Goal: Task Accomplishment & Management: Complete application form

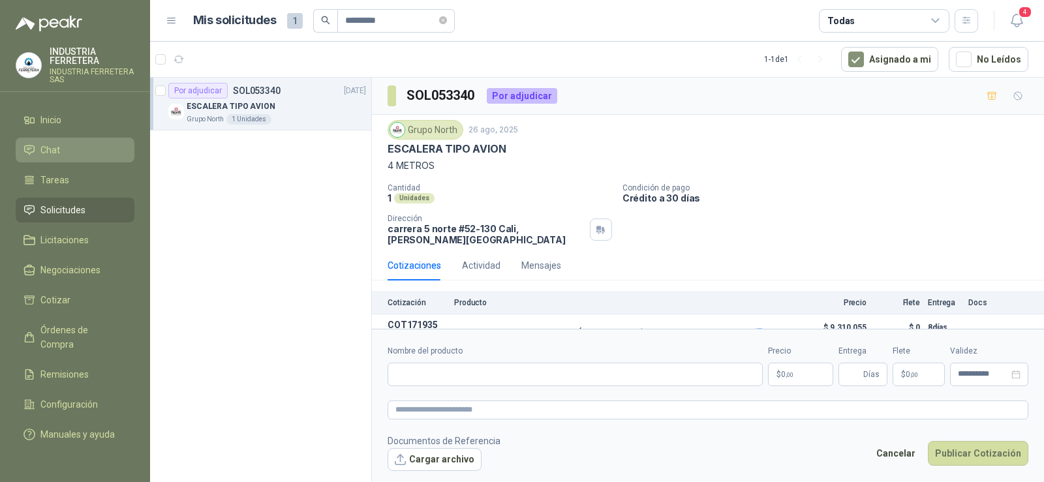
scroll to position [24, 0]
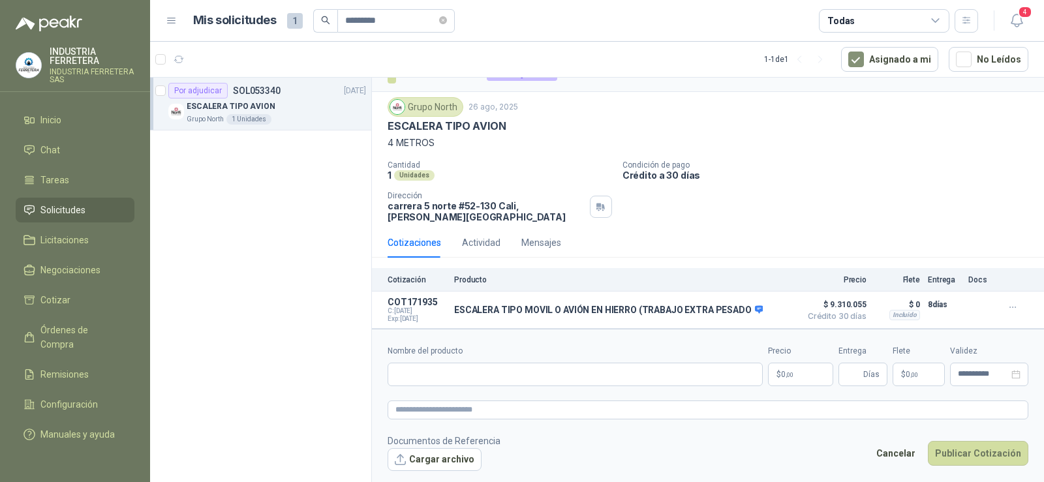
click at [789, 374] on body "**********" at bounding box center [522, 241] width 1044 height 482
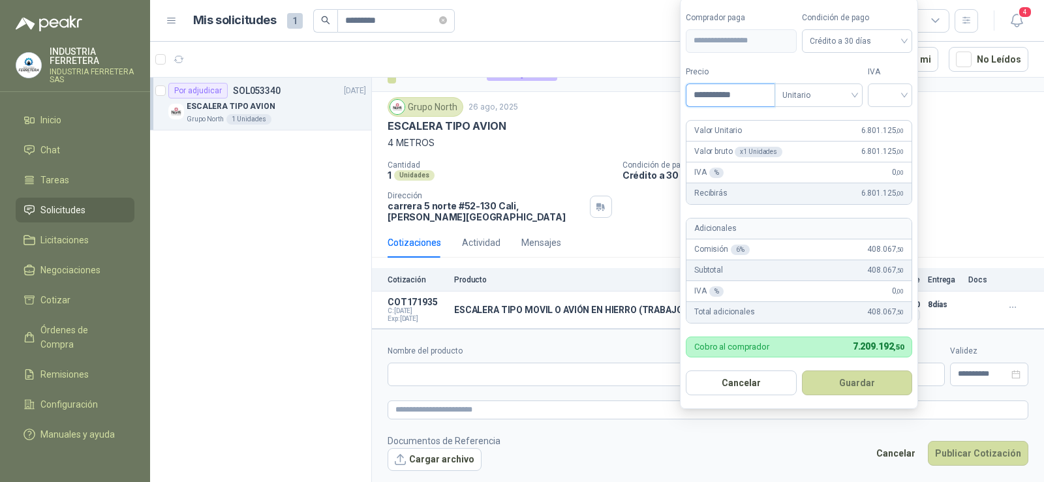
type input "**********"
click at [885, 86] on input "search" at bounding box center [890, 94] width 29 height 20
click at [892, 118] on div "19%" at bounding box center [893, 122] width 24 height 14
click at [862, 382] on button "Guardar" at bounding box center [860, 383] width 112 height 25
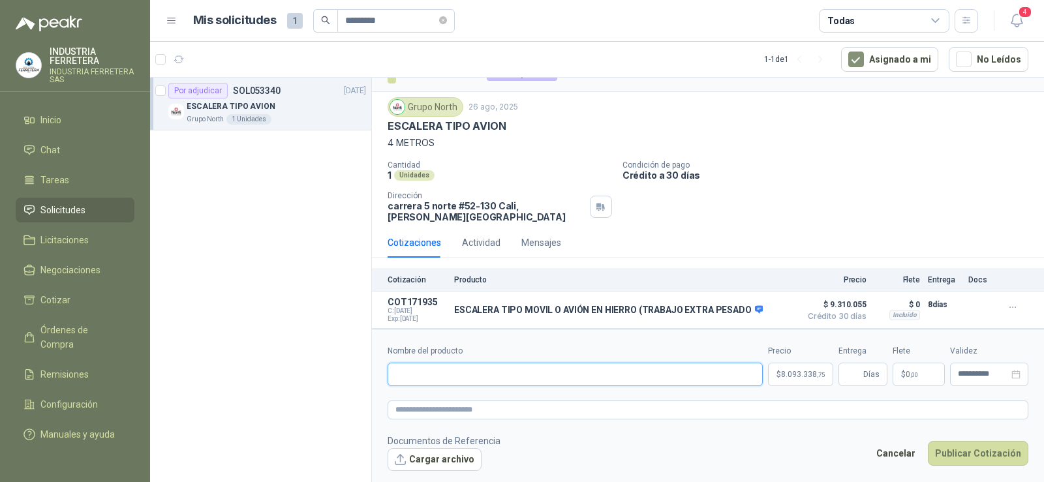
click at [506, 375] on input "Nombre del producto" at bounding box center [575, 375] width 375 height 24
click at [491, 313] on p "ESCALERA TIPO MOVIL O AVIÓN EN HIERRO (TRABAJO EXTRA PESADO" at bounding box center [608, 311] width 309 height 12
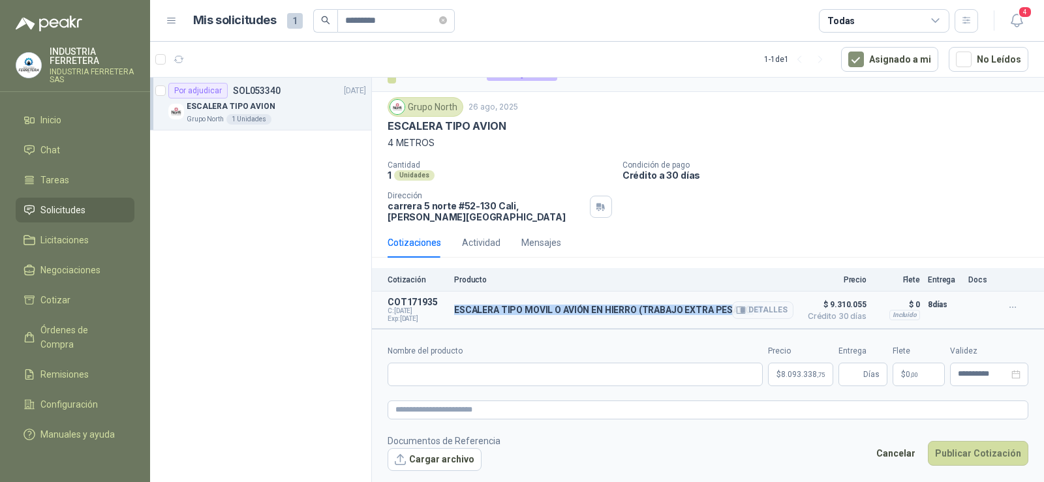
click at [491, 313] on p "ESCALERA TIPO MOVIL O AVIÓN EN HIERRO (TRABAJO EXTRA PESADO" at bounding box center [608, 311] width 309 height 12
copy div "ESCALERA TIPO MOVIL O AVIÓN EN HIERRO (TRABAJO EXTRA PESADO"
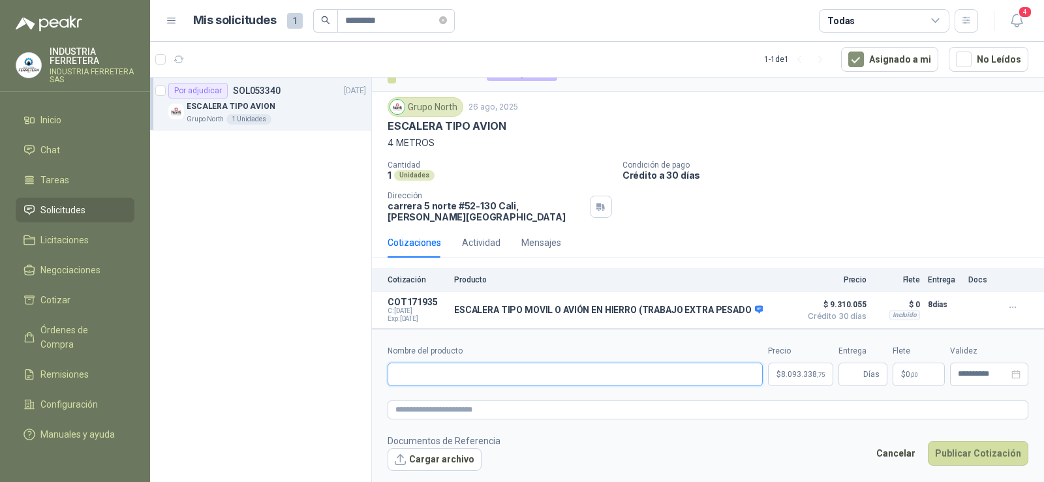
click at [503, 377] on input "Nombre del producto" at bounding box center [575, 375] width 375 height 24
paste input "**********"
click at [678, 373] on input "**********" at bounding box center [575, 375] width 375 height 24
type input "**********"
click at [852, 373] on input "Entrega" at bounding box center [854, 375] width 14 height 22
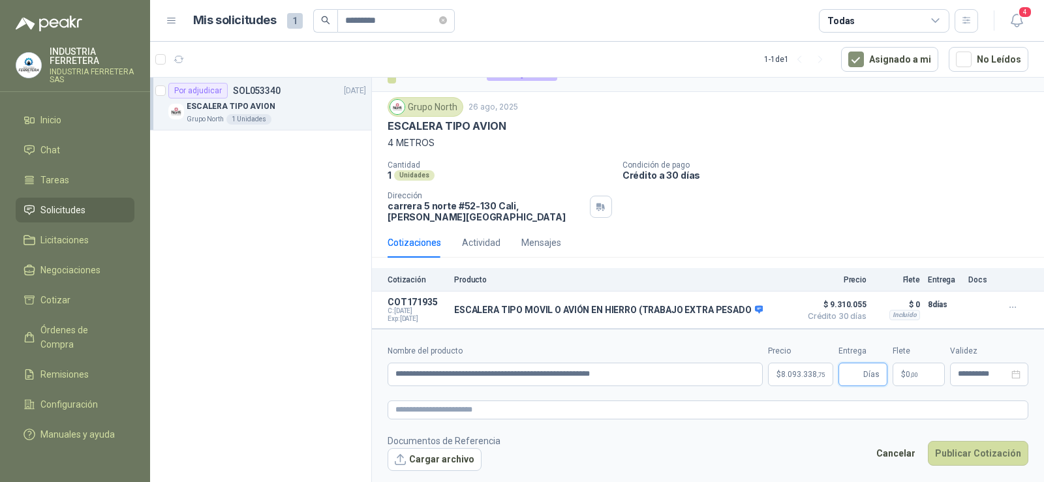
click at [851, 372] on input "Entrega" at bounding box center [854, 375] width 14 height 22
type input "*"
click at [852, 339] on form "**********" at bounding box center [708, 408] width 672 height 158
click at [444, 460] on button "Cargar archivo" at bounding box center [435, 460] width 94 height 24
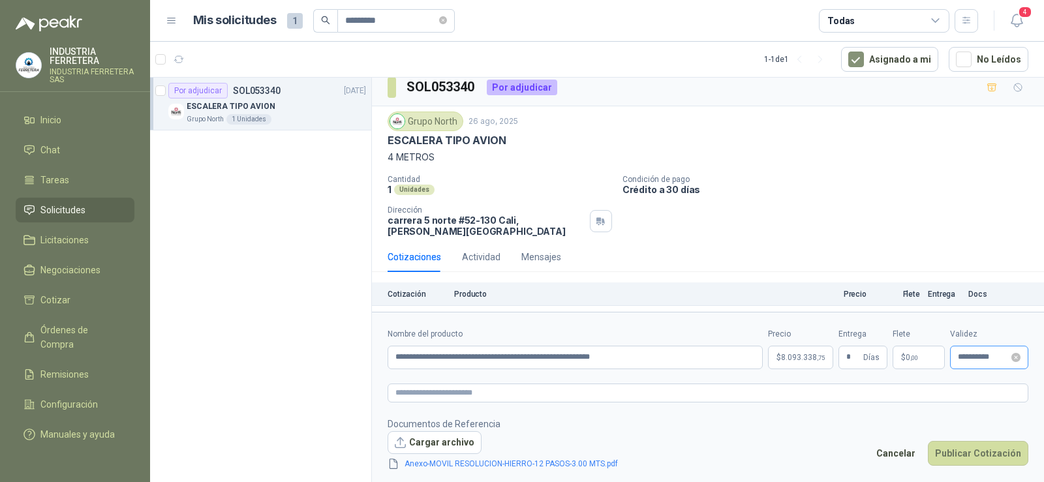
scroll to position [0, 0]
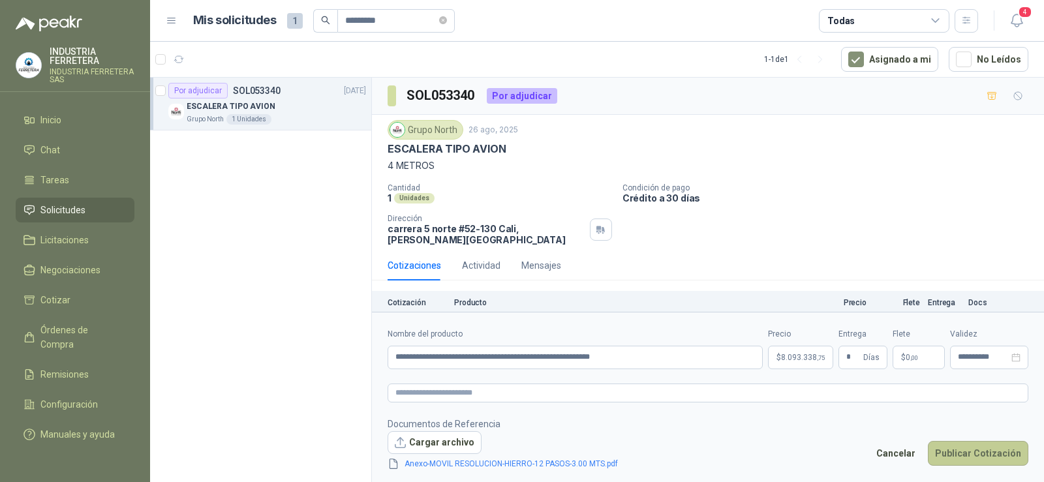
click at [995, 457] on button "Publicar Cotización" at bounding box center [978, 453] width 101 height 25
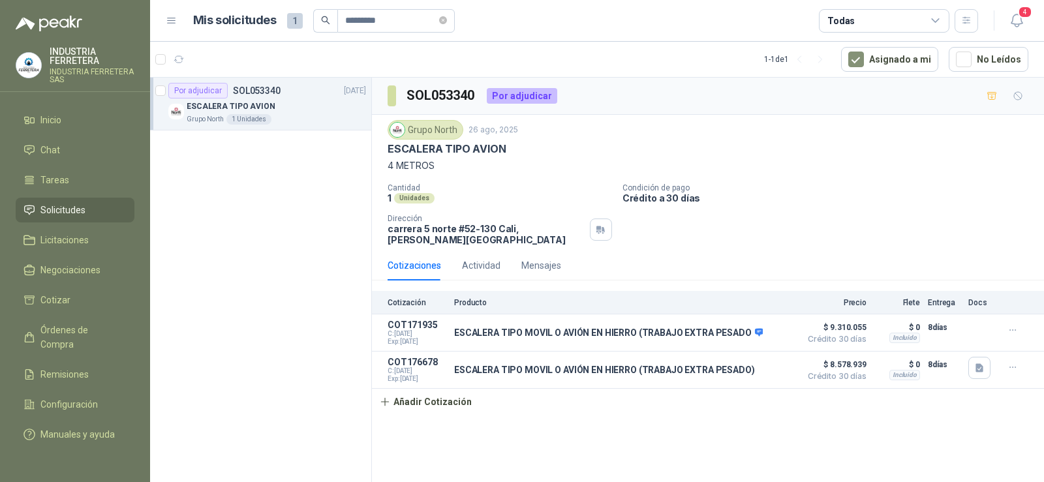
click at [108, 206] on li "Solicitudes" at bounding box center [75, 210] width 103 height 14
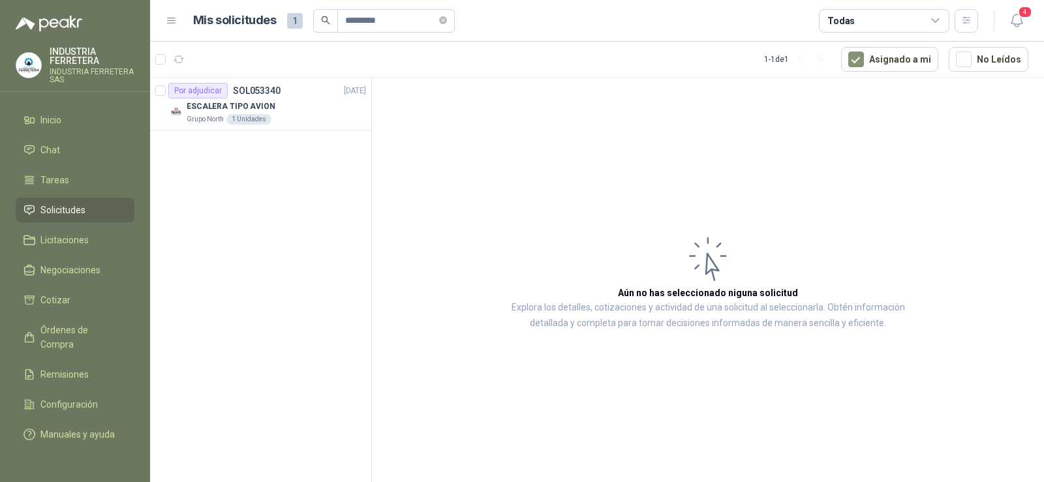
click at [65, 209] on span "Solicitudes" at bounding box center [62, 210] width 45 height 14
click at [447, 21] on icon "close-circle" at bounding box center [443, 20] width 8 height 8
click at [57, 206] on span "Solicitudes" at bounding box center [62, 210] width 45 height 14
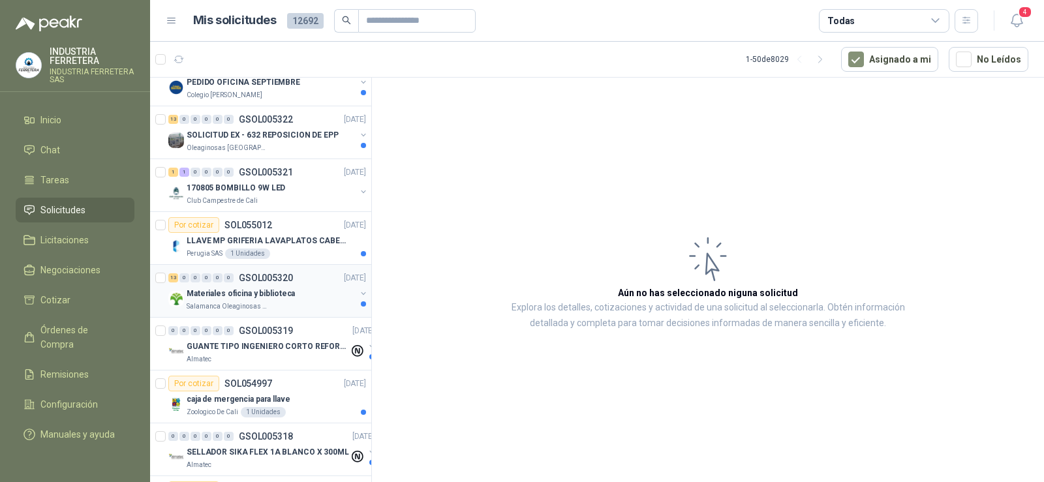
scroll to position [261, 0]
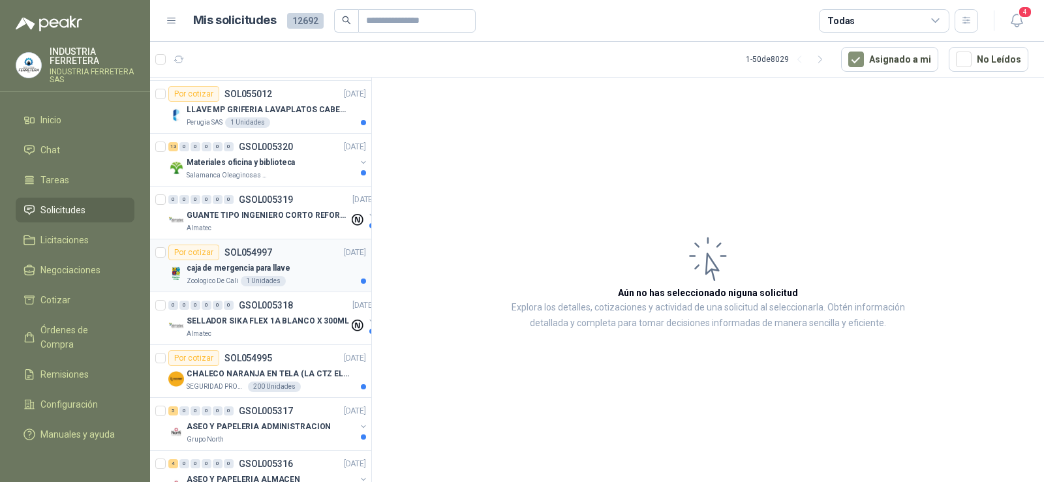
click at [277, 281] on div "1 Unidades" at bounding box center [263, 281] width 45 height 10
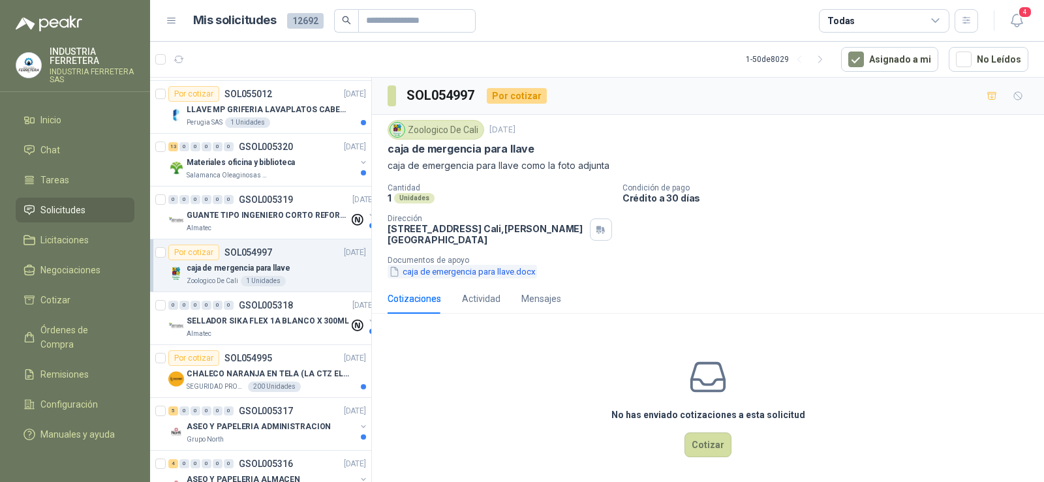
click at [452, 275] on button "caja de emergencia para llave.docx" at bounding box center [462, 272] width 149 height 14
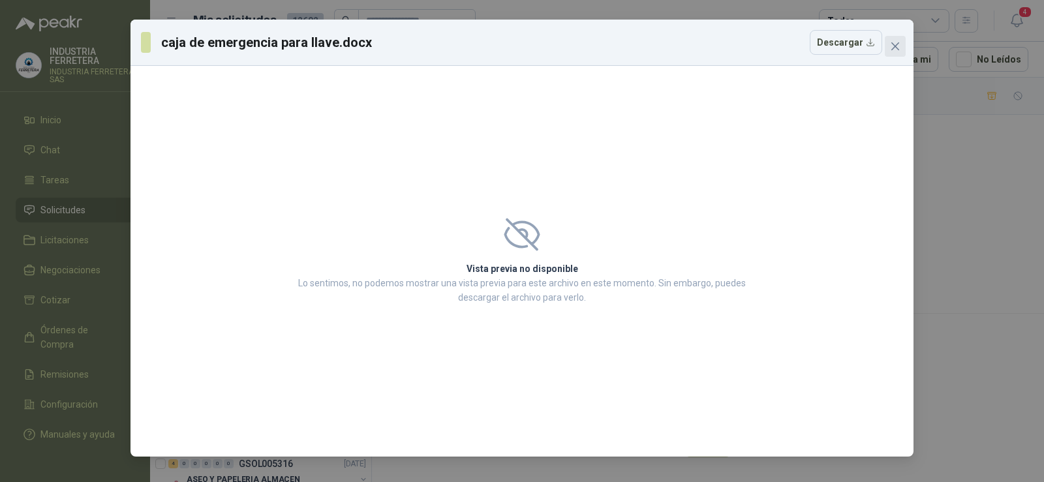
click at [900, 44] on icon "close" at bounding box center [895, 46] width 10 height 10
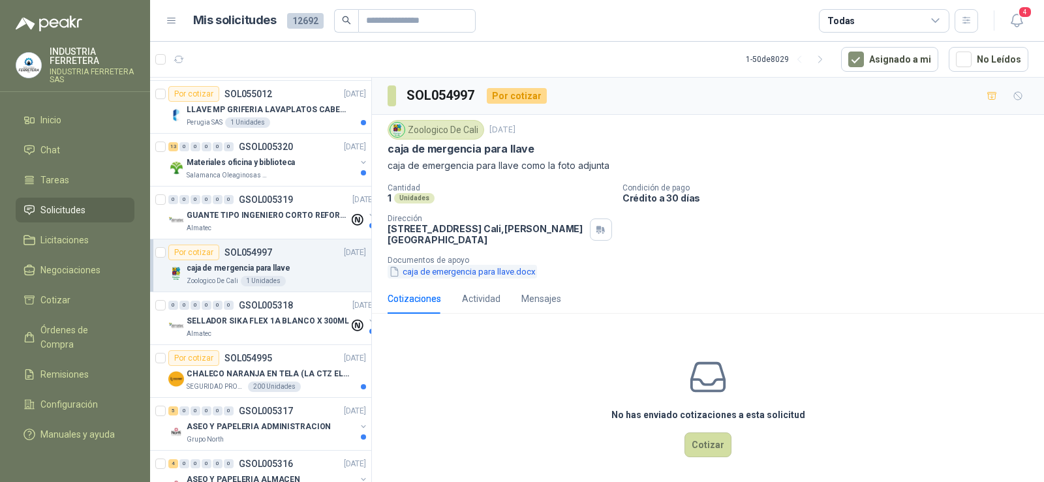
click at [487, 275] on button "caja de emergencia para llave.docx" at bounding box center [462, 272] width 149 height 14
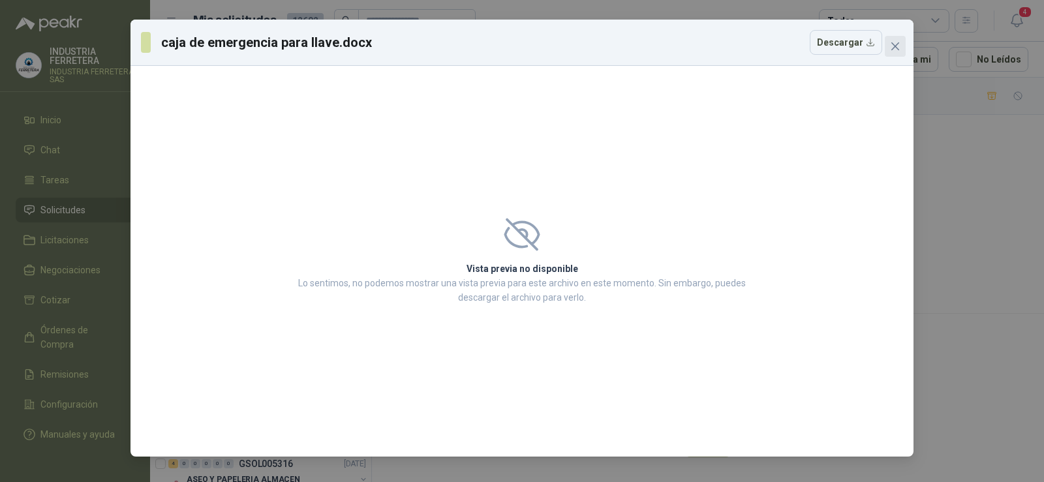
click at [892, 46] on icon "close" at bounding box center [895, 46] width 10 height 10
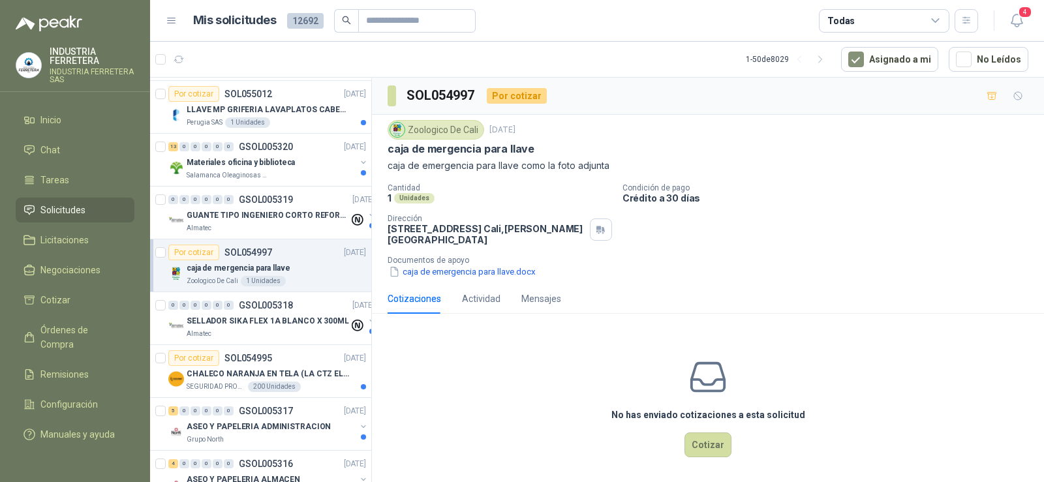
click at [72, 207] on span "Solicitudes" at bounding box center [62, 210] width 45 height 14
